Goal: Task Accomplishment & Management: Manage account settings

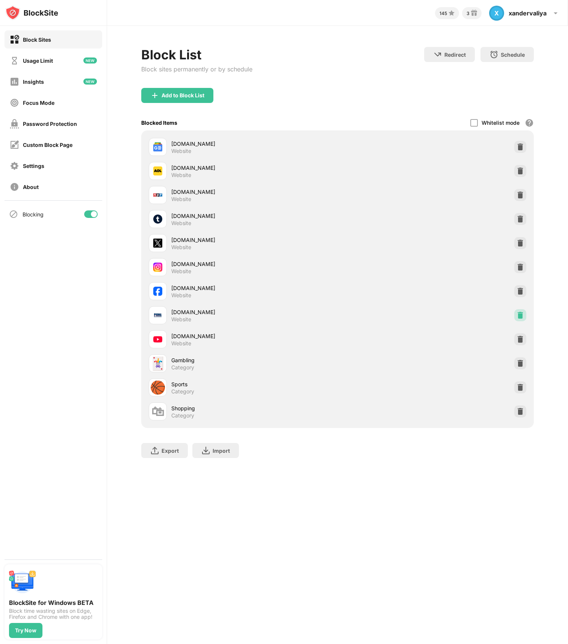
click at [518, 314] on img at bounding box center [521, 316] width 8 height 8
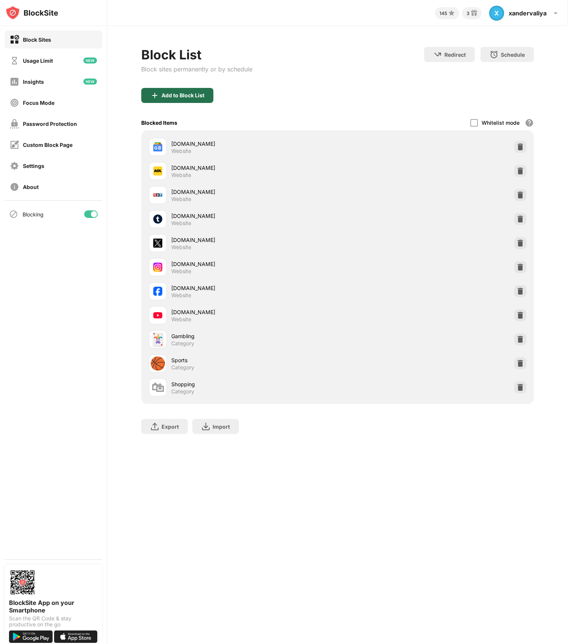
click at [185, 91] on div "Add to Block List" at bounding box center [177, 95] width 72 height 15
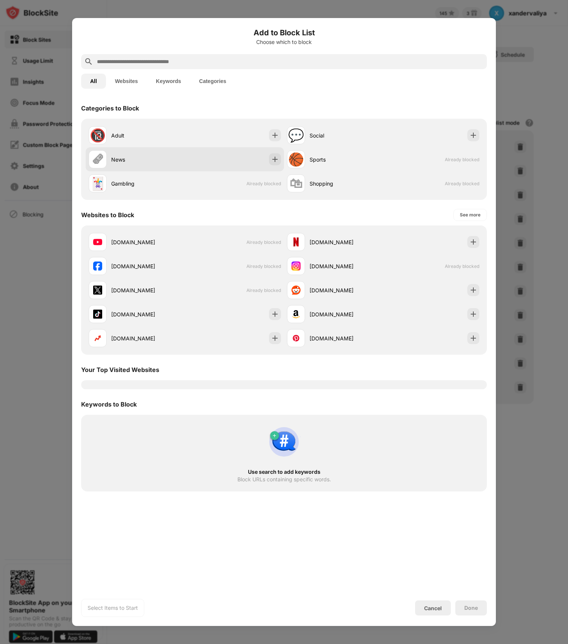
click at [222, 165] on div "🗞 News" at bounding box center [185, 159] width 199 height 24
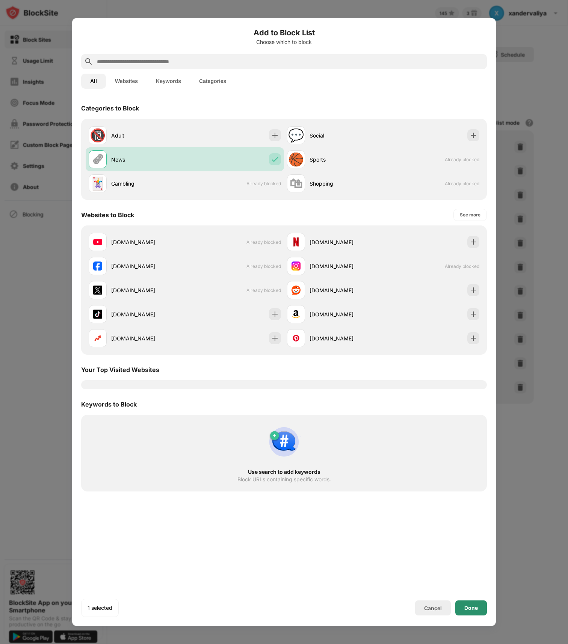
click at [475, 604] on div "Done" at bounding box center [472, 608] width 32 height 15
